Goal: Transaction & Acquisition: Purchase product/service

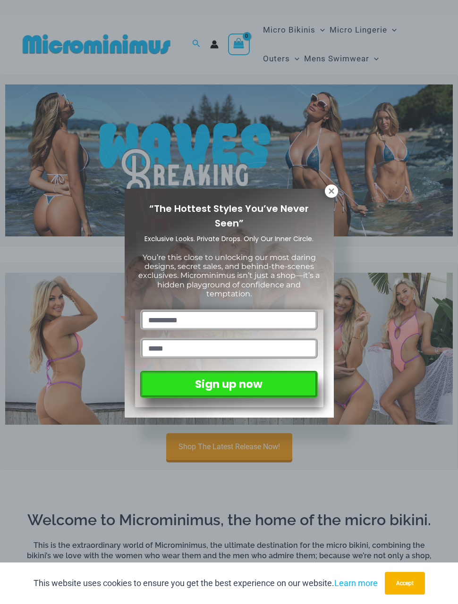
click at [325, 191] on button at bounding box center [331, 191] width 13 height 13
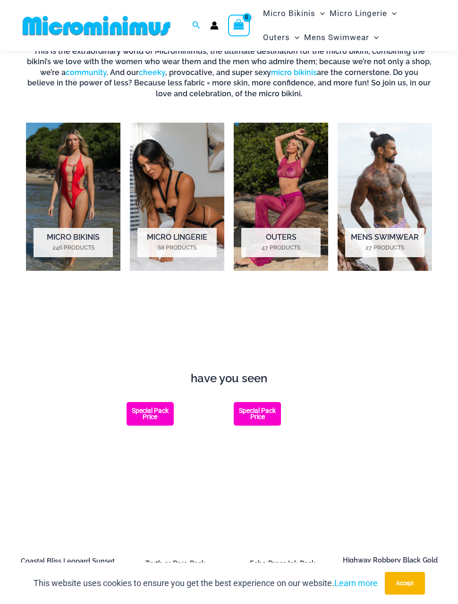
scroll to position [486, 0]
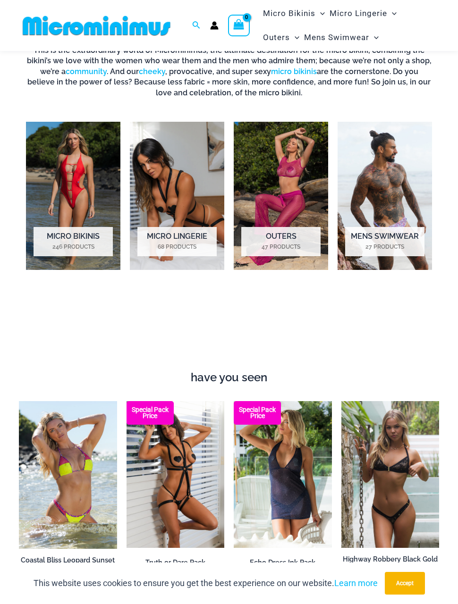
click at [397, 196] on img "Visit product category Mens Swimwear" at bounding box center [384, 196] width 94 height 148
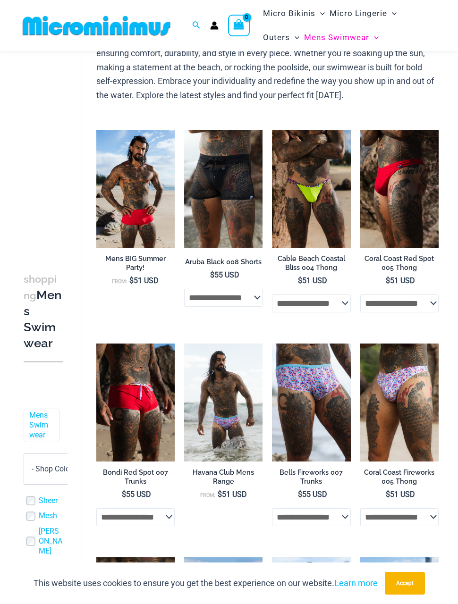
scroll to position [67, 0]
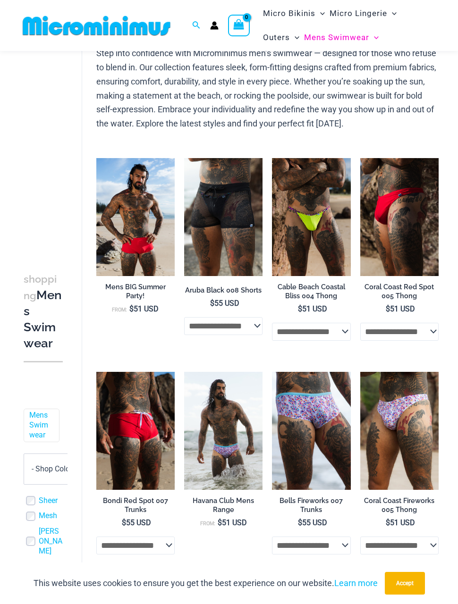
click at [272, 158] on img at bounding box center [272, 158] width 0 height 0
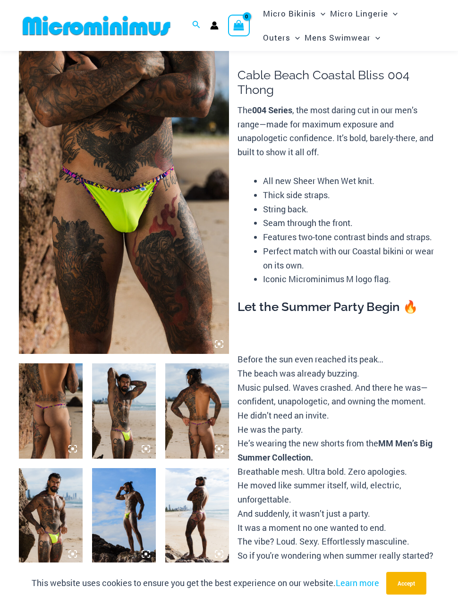
scroll to position [18, 0]
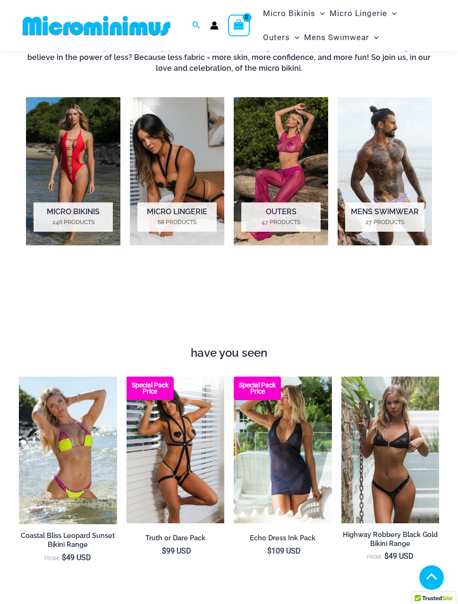
scroll to position [520, 0]
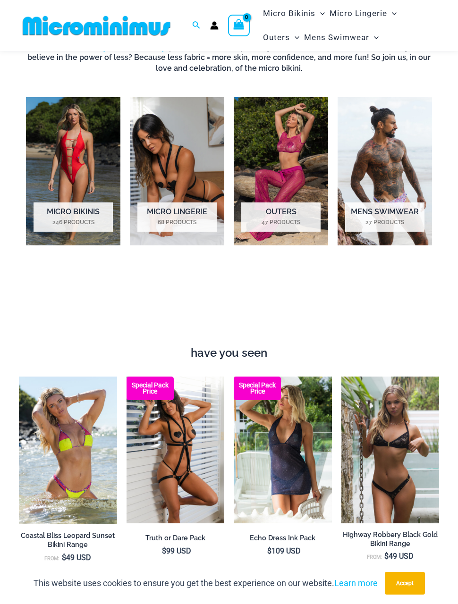
click at [52, 137] on img "Visit product category Micro Bikinis" at bounding box center [73, 171] width 94 height 148
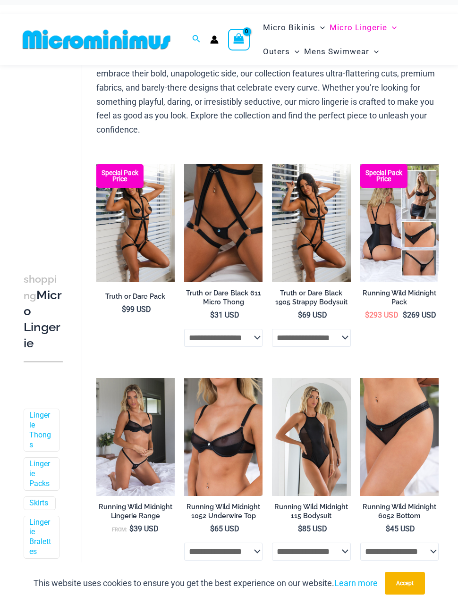
scroll to position [64, 0]
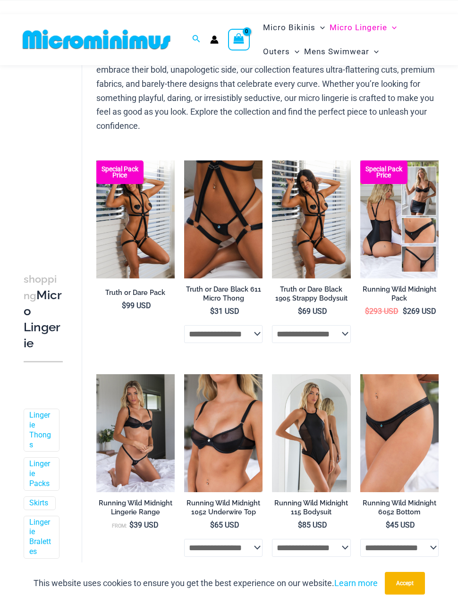
click at [96, 160] on img at bounding box center [96, 160] width 0 height 0
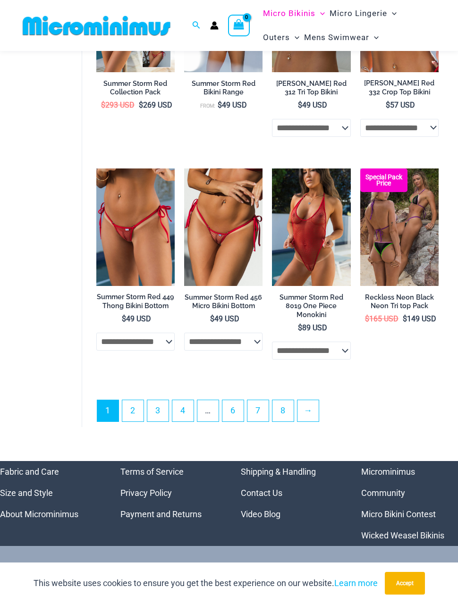
scroll to position [1770, 0]
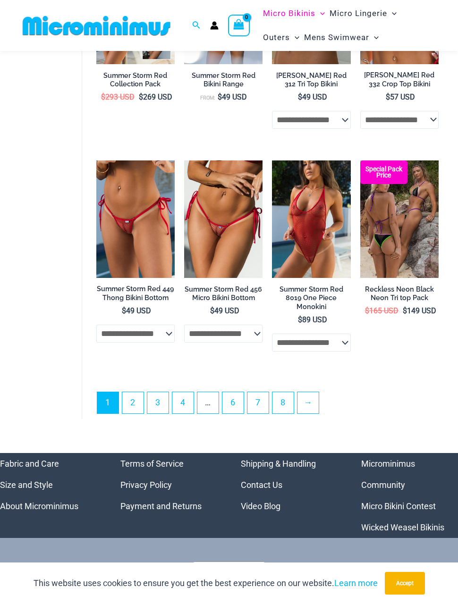
click at [136, 413] on link "2" at bounding box center [132, 402] width 21 height 21
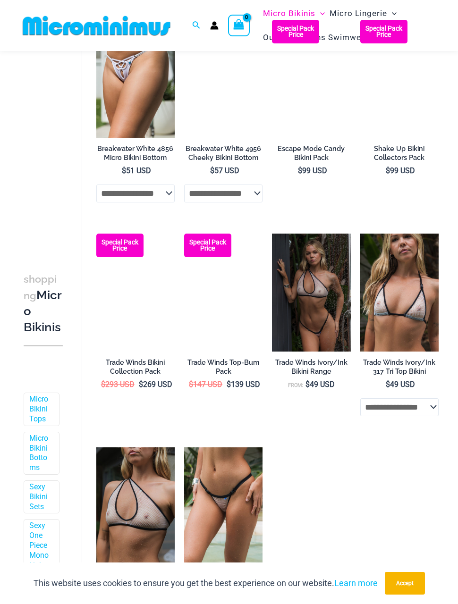
scroll to position [756, 0]
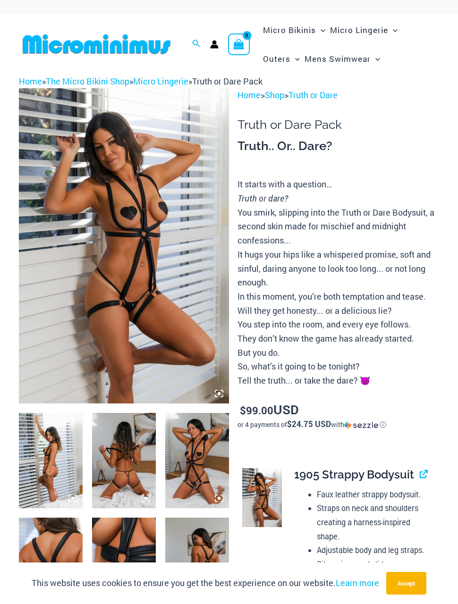
click at [209, 461] on img at bounding box center [197, 461] width 64 height 96
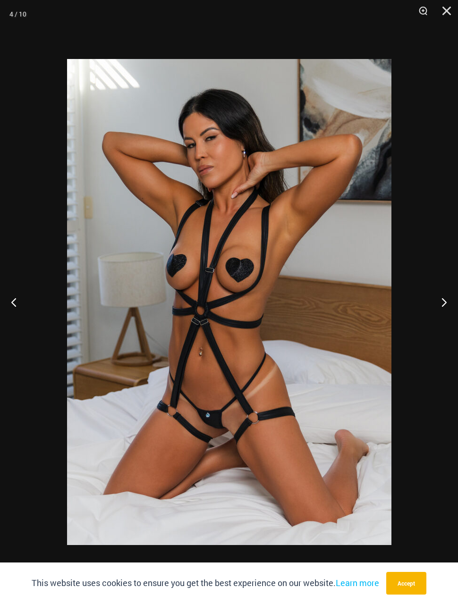
click at [440, 312] on button "Next" at bounding box center [439, 301] width 35 height 47
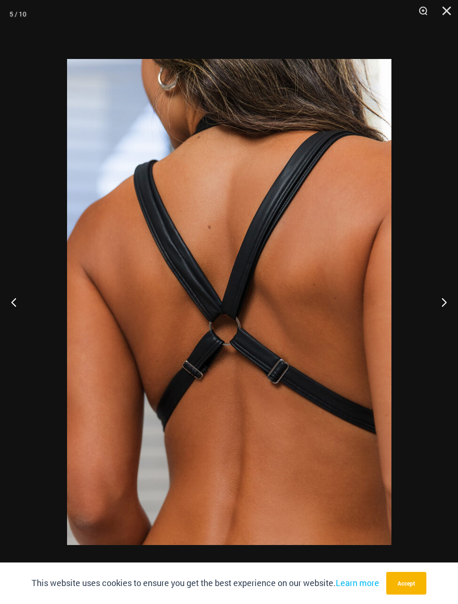
click at [440, 308] on button "Next" at bounding box center [439, 301] width 35 height 47
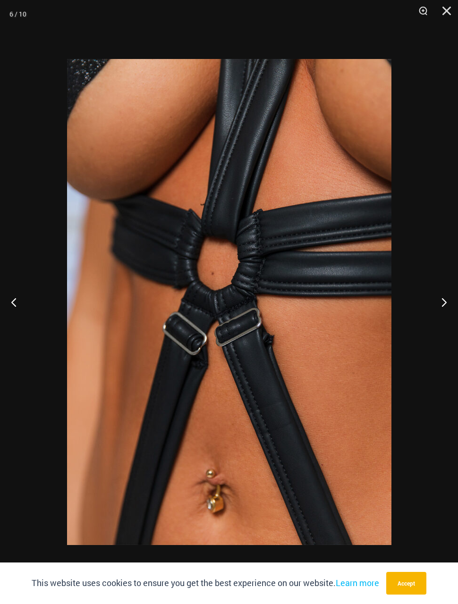
click at [442, 309] on button "Next" at bounding box center [439, 301] width 35 height 47
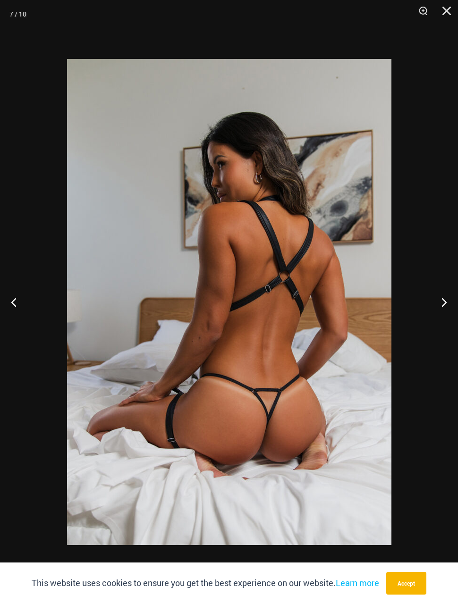
click at [439, 306] on button "Next" at bounding box center [439, 301] width 35 height 47
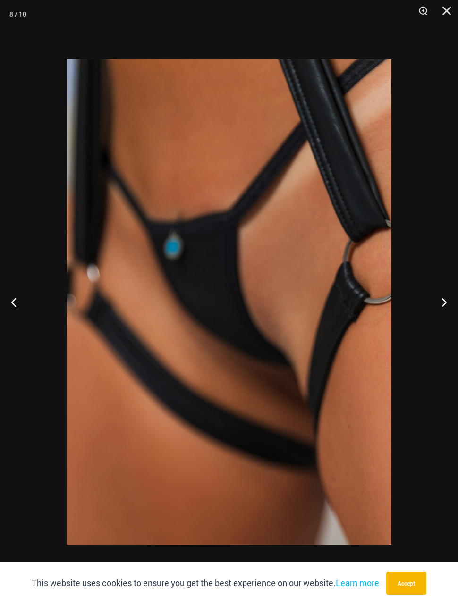
click at [439, 306] on button "Next" at bounding box center [439, 301] width 35 height 47
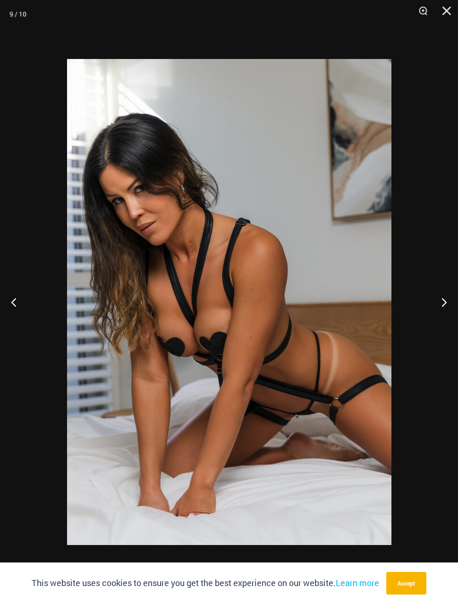
click at [444, 14] on button "Close" at bounding box center [443, 14] width 24 height 28
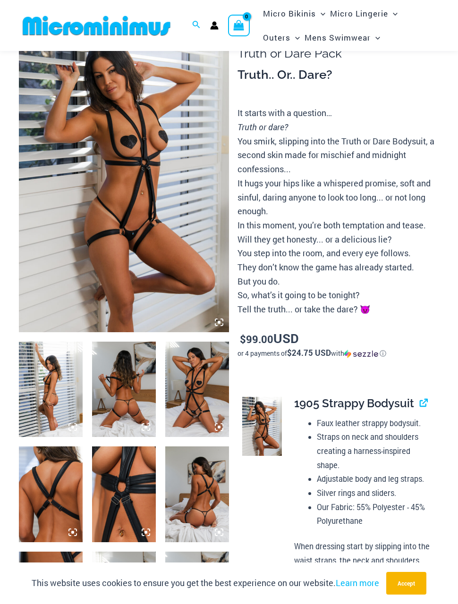
scroll to position [39, 0]
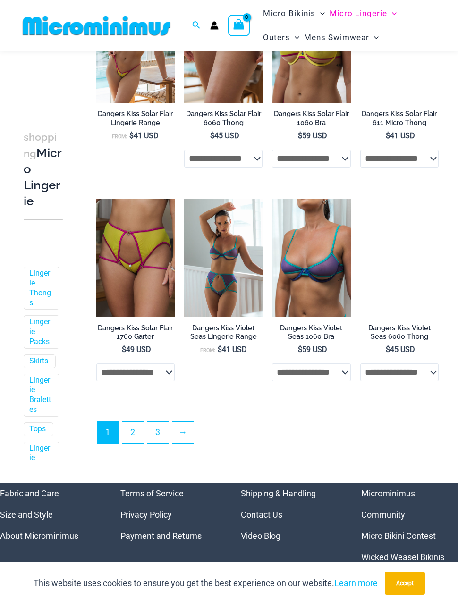
scroll to position [1499, 0]
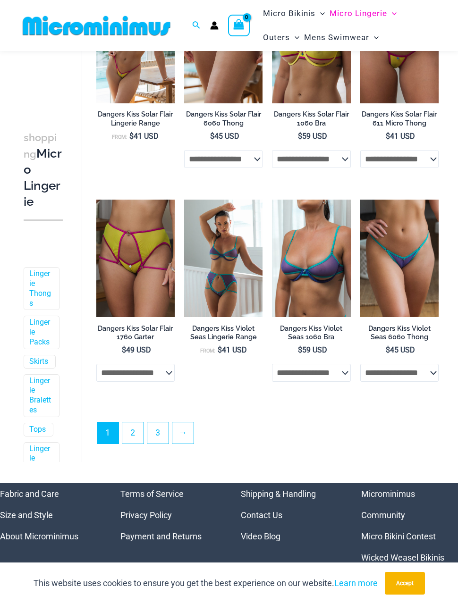
click at [136, 439] on link "2" at bounding box center [132, 432] width 21 height 21
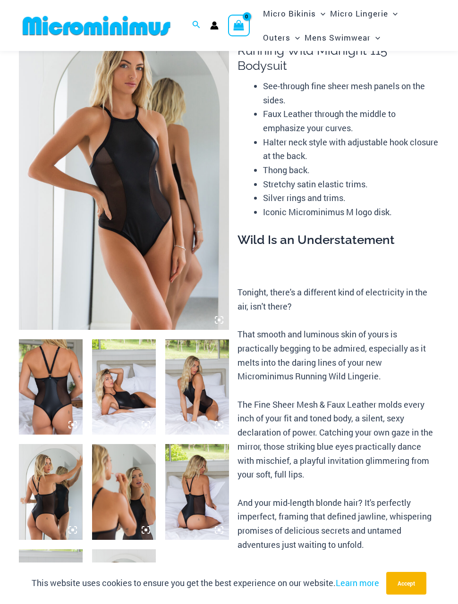
scroll to position [68, 0]
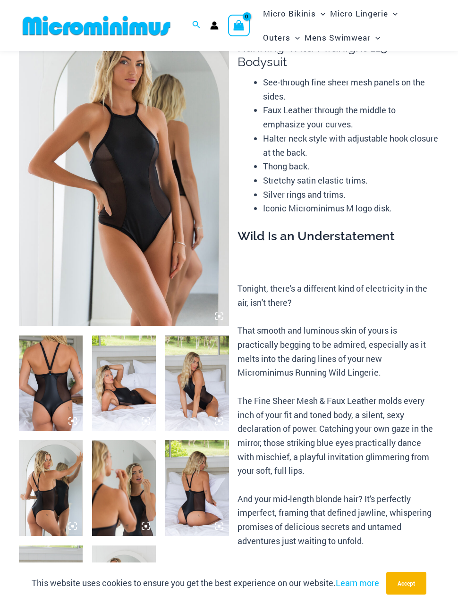
click at [50, 394] on img at bounding box center [51, 384] width 64 height 96
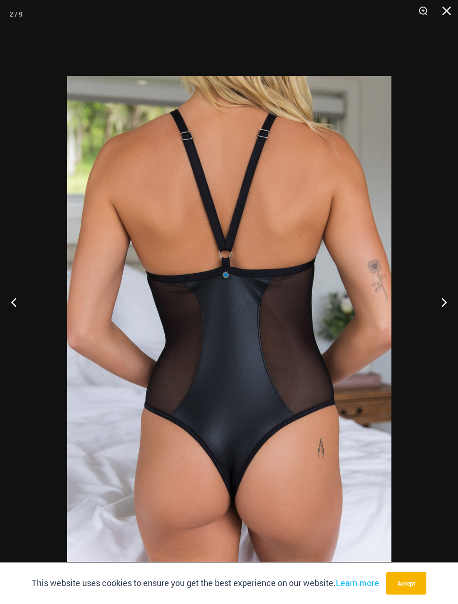
click at [440, 320] on button "Next" at bounding box center [439, 301] width 35 height 47
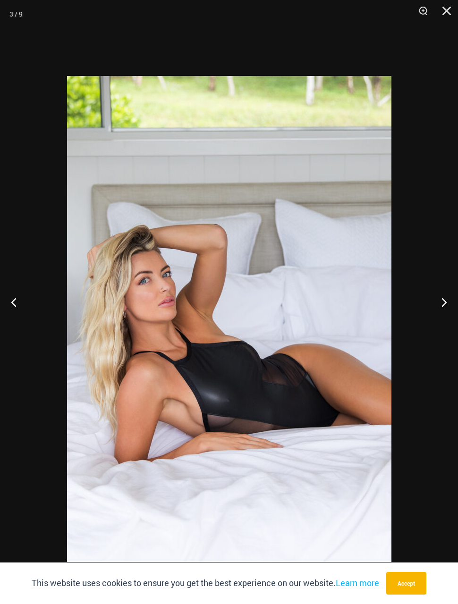
click at [441, 315] on button "Next" at bounding box center [439, 301] width 35 height 47
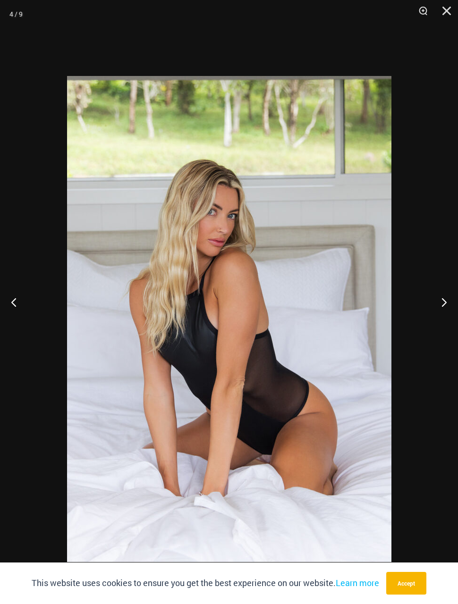
click at [443, 12] on button "Close" at bounding box center [443, 14] width 24 height 28
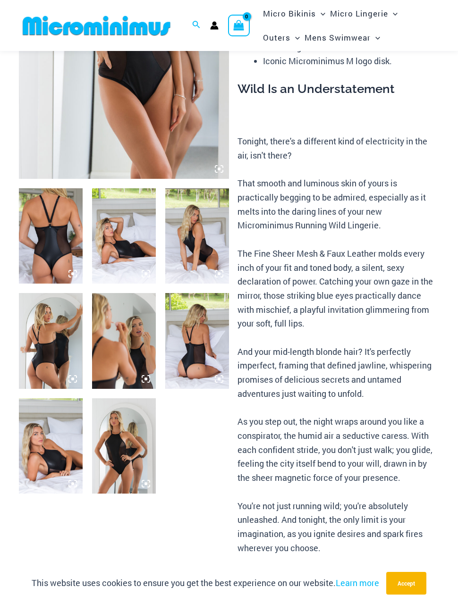
scroll to position [193, 0]
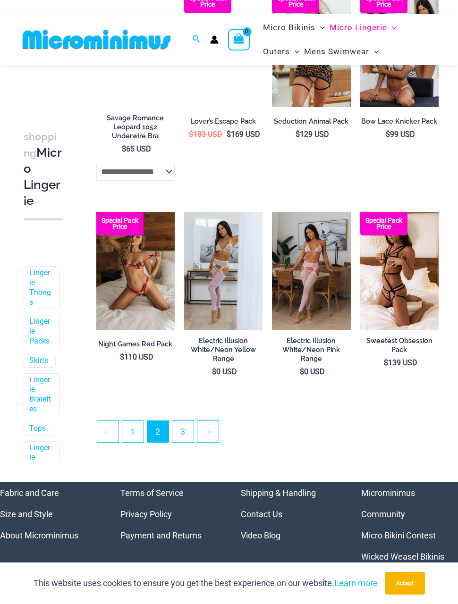
scroll to position [1440, 0]
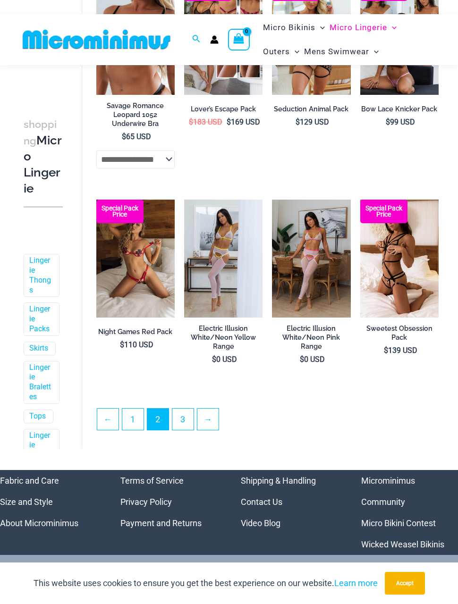
click at [185, 423] on link "3" at bounding box center [182, 419] width 21 height 21
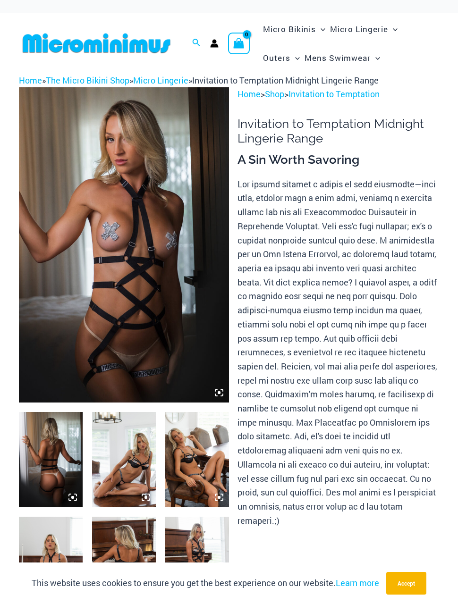
scroll to position [33, 0]
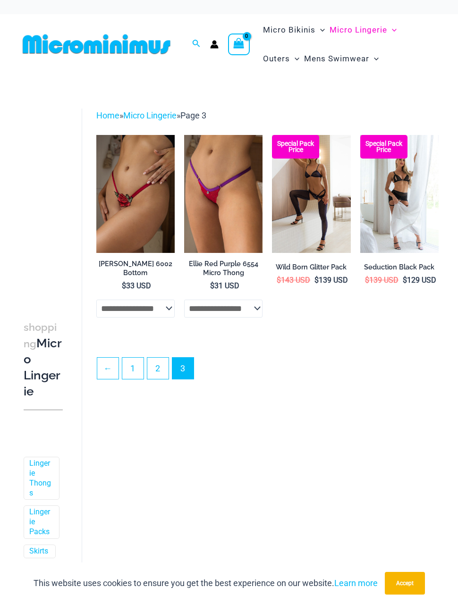
click at [272, 135] on img at bounding box center [272, 135] width 0 height 0
